Goal: Information Seeking & Learning: Learn about a topic

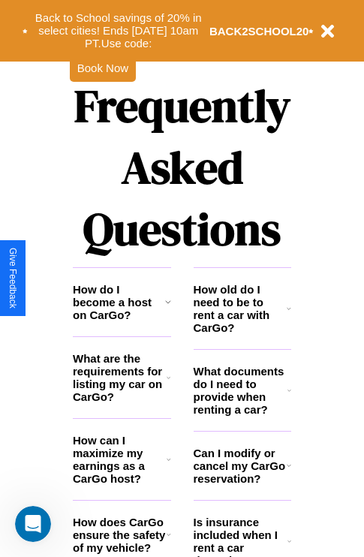
scroll to position [1819, 0]
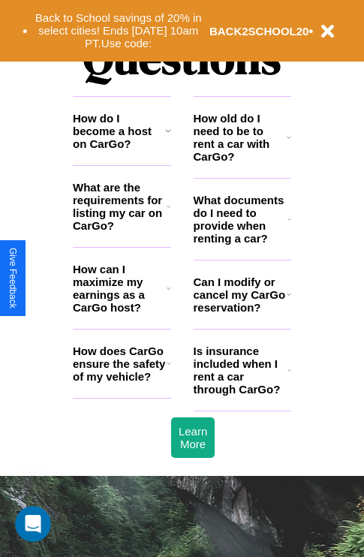
click at [122, 230] on h3 "What are the requirements for listing my car on CarGo?" at bounding box center [120, 206] width 94 height 51
click at [289, 143] on icon at bounding box center [289, 137] width 5 height 12
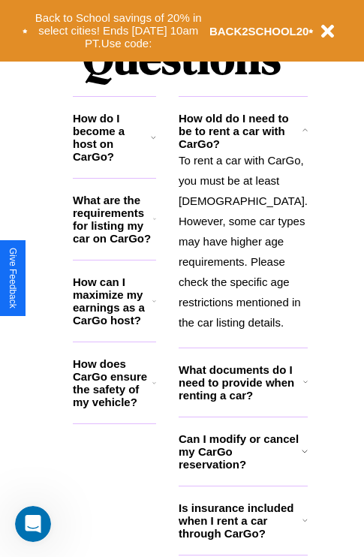
click at [303, 388] on icon at bounding box center [305, 382] width 5 height 12
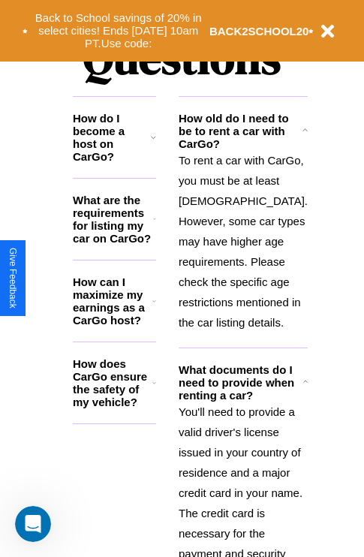
click at [156, 307] on icon at bounding box center [154, 301] width 4 height 12
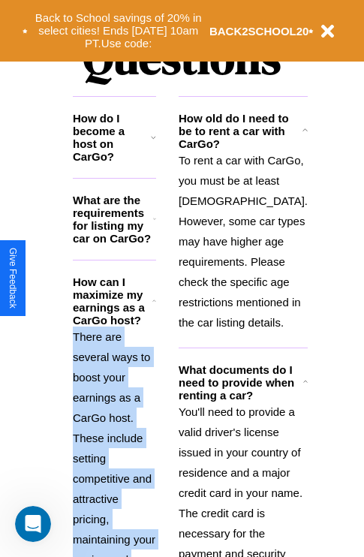
scroll to position [2114, 0]
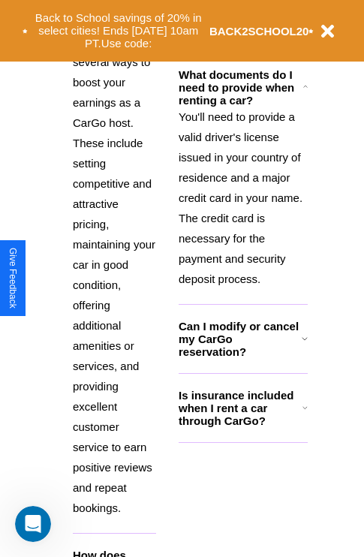
click at [302, 345] on icon at bounding box center [305, 339] width 6 height 12
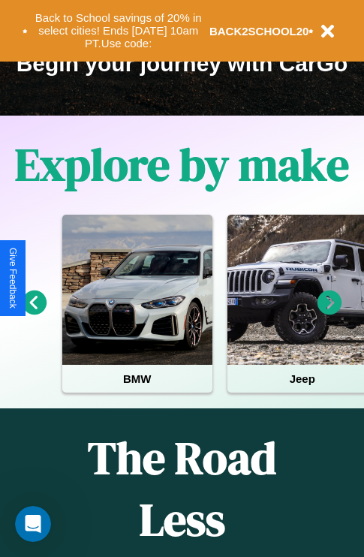
scroll to position [231, 0]
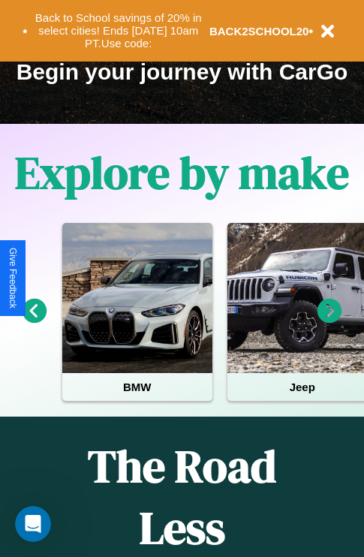
click at [330, 321] on icon at bounding box center [330, 311] width 25 height 25
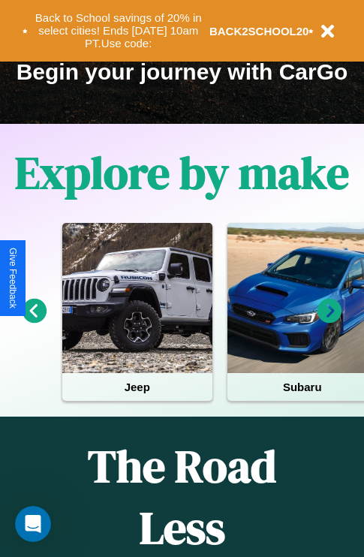
click at [330, 321] on icon at bounding box center [330, 311] width 25 height 25
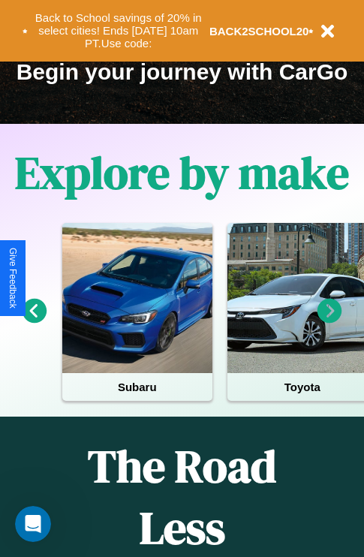
click at [330, 321] on icon at bounding box center [330, 311] width 25 height 25
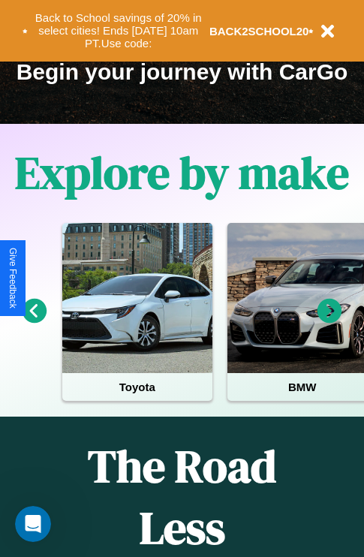
click at [330, 321] on icon at bounding box center [330, 311] width 25 height 25
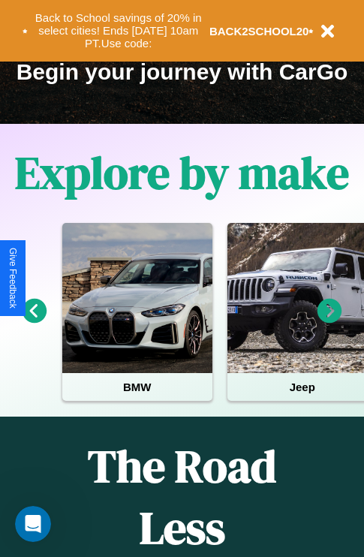
click at [34, 321] on icon at bounding box center [35, 311] width 25 height 25
